Goal: Information Seeking & Learning: Learn about a topic

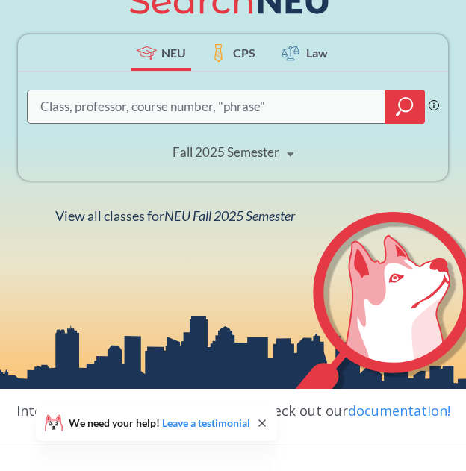
scroll to position [173, 0]
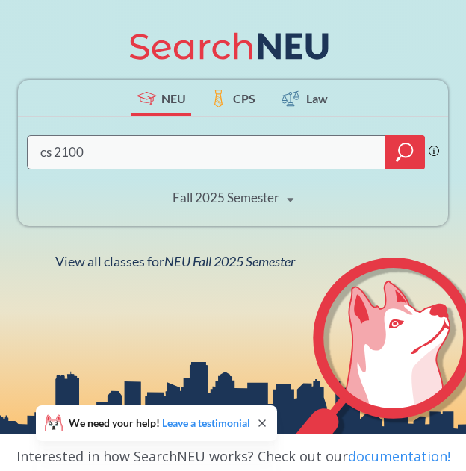
type input "cs 2100"
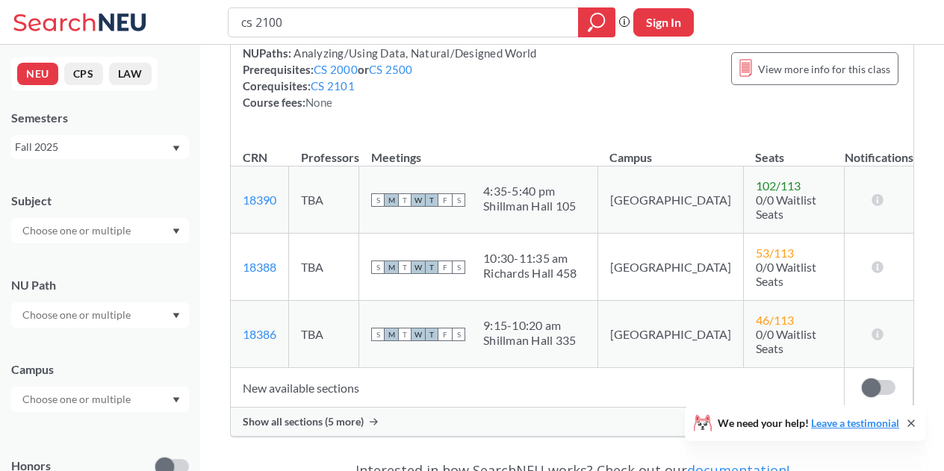
scroll to position [231, 0]
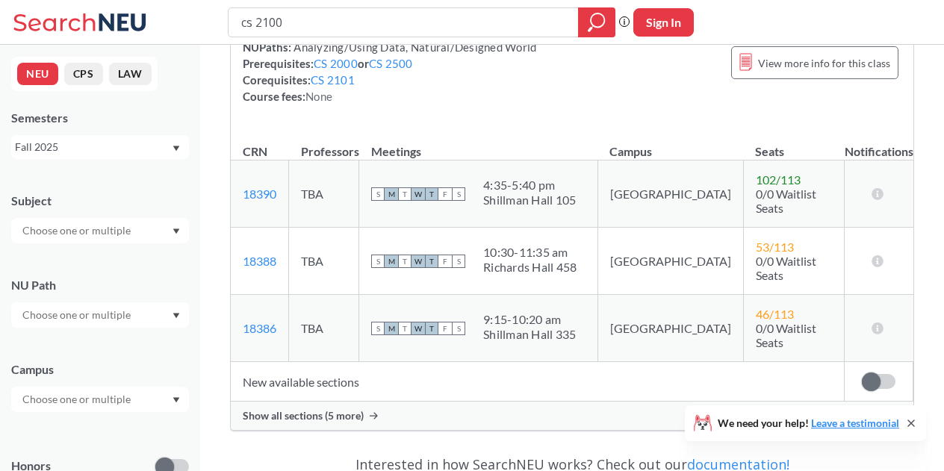
click at [345, 409] on span "Show all sections (5 more)" at bounding box center [303, 415] width 121 height 13
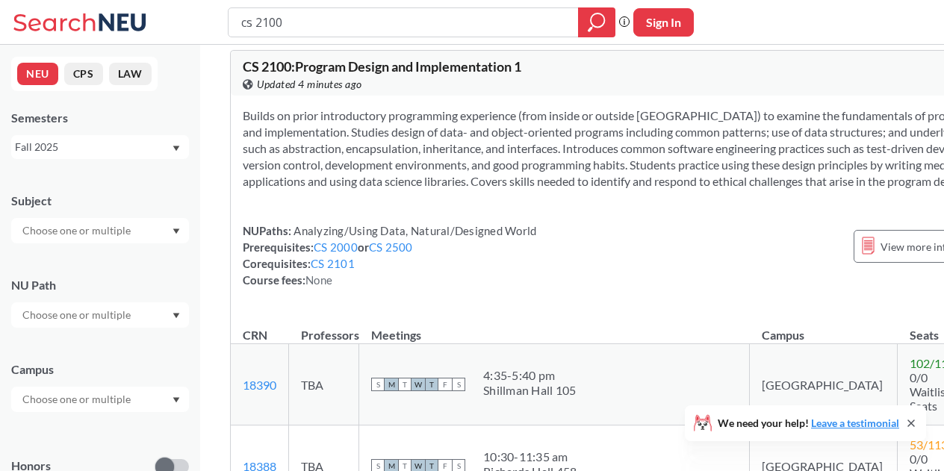
scroll to position [0, 0]
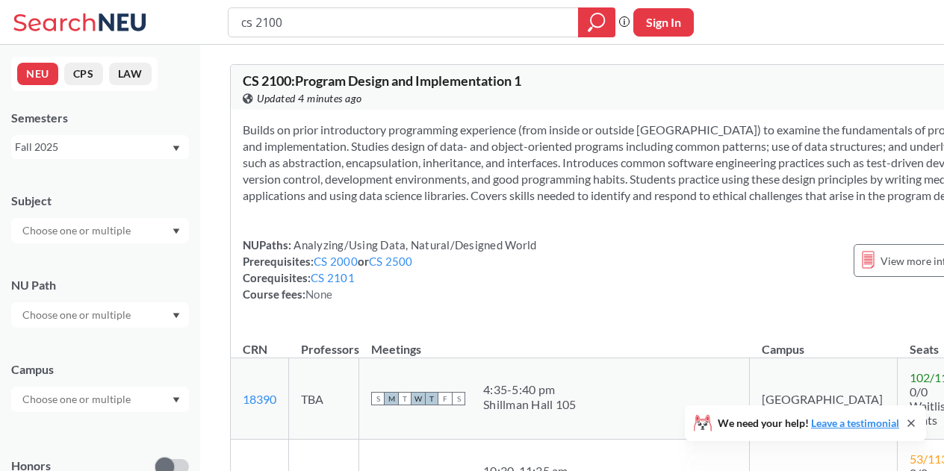
drag, startPoint x: 639, startPoint y: 222, endPoint x: 370, endPoint y: 29, distance: 330.8
click at [450, 151] on section "Builds on prior introductory programming experience (from inside or outside [GE…" at bounding box center [633, 163] width 781 height 82
click at [310, 25] on input "cs 2100" at bounding box center [404, 22] width 328 height 25
type input "c"
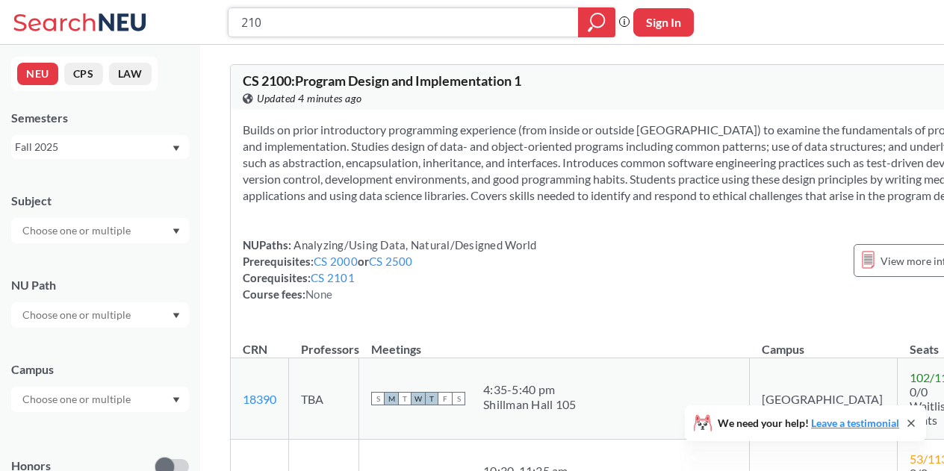
type input "2101"
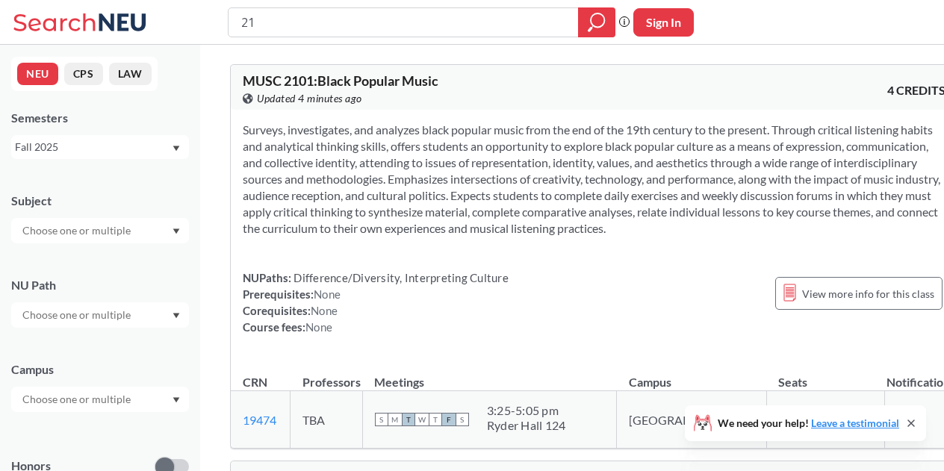
type input "2"
type input "cs 2101"
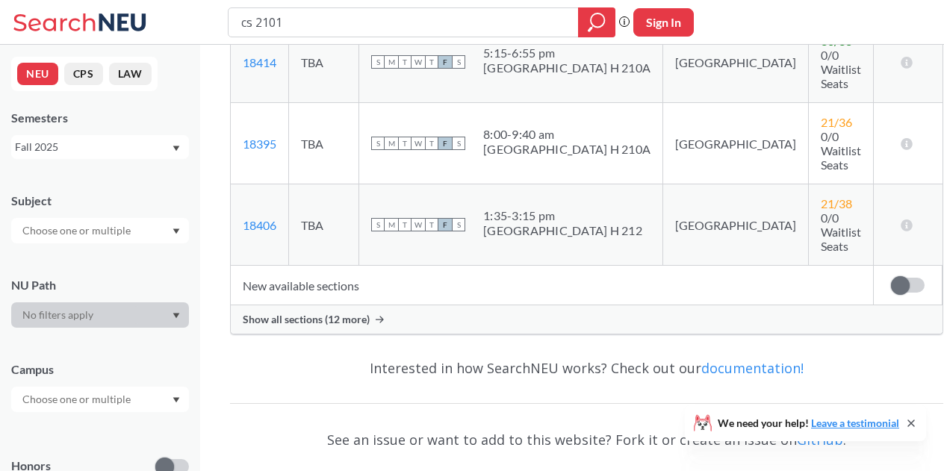
scroll to position [276, 0]
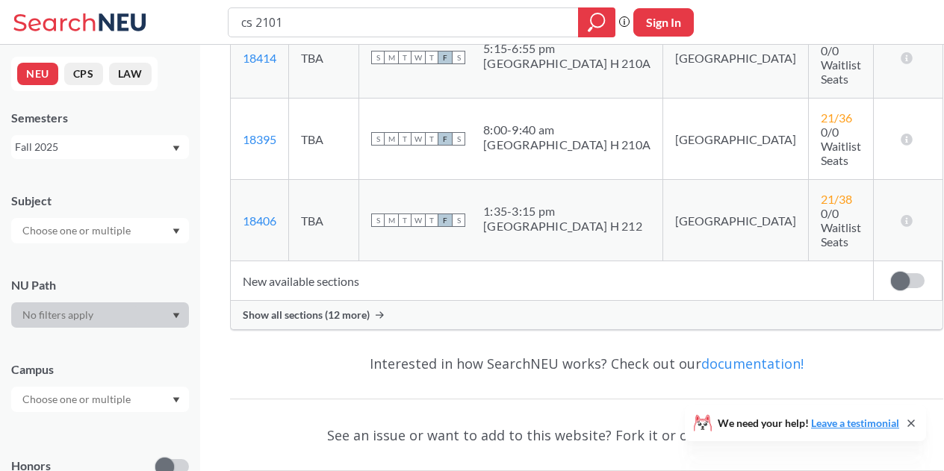
click at [319, 301] on div "Show all sections (12 more)" at bounding box center [587, 315] width 712 height 28
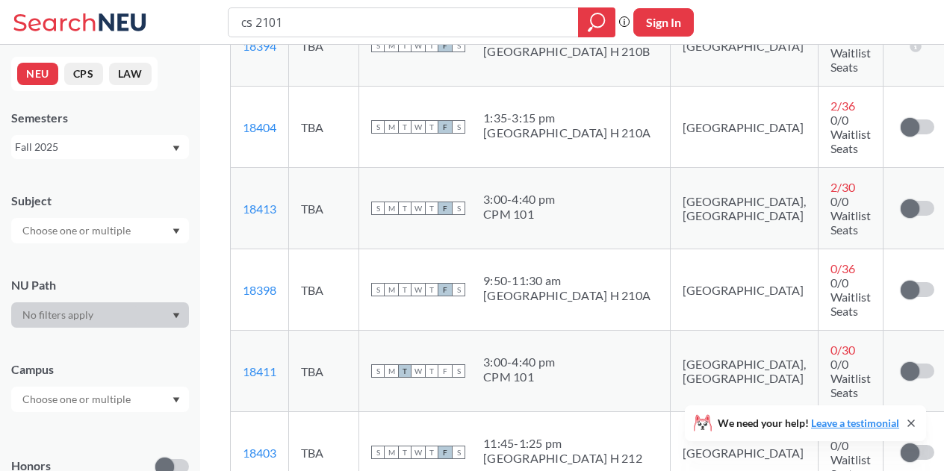
scroll to position [778, 0]
click at [465, 341] on span "0 / 30" at bounding box center [843, 348] width 25 height 14
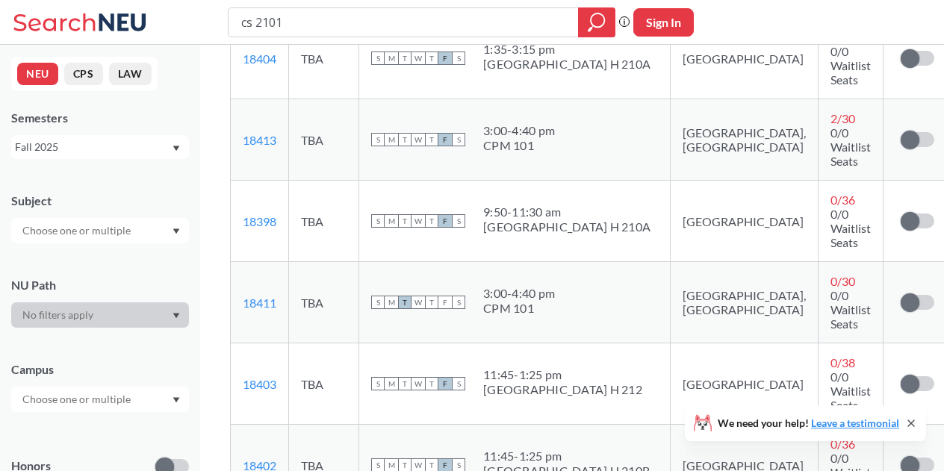
scroll to position [844, 0]
